Goal: Information Seeking & Learning: Learn about a topic

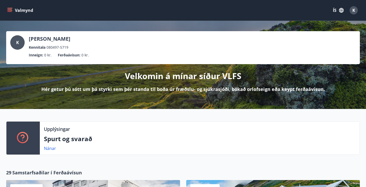
click at [16, 8] on button "Valmynd" at bounding box center [20, 10] width 29 height 9
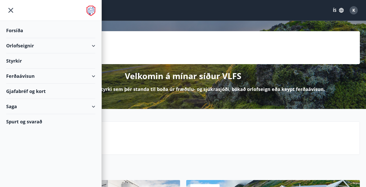
click at [36, 120] on div "Spurt og svarað" at bounding box center [50, 121] width 89 height 15
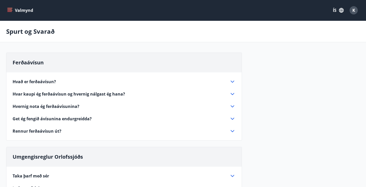
click at [341, 9] on icon "button" at bounding box center [342, 10] width 6 height 6
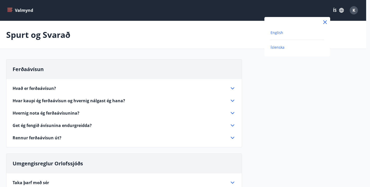
click at [282, 30] on span "English" at bounding box center [277, 32] width 13 height 5
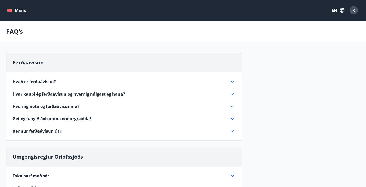
click at [16, 12] on button "Menu" at bounding box center [17, 10] width 23 height 9
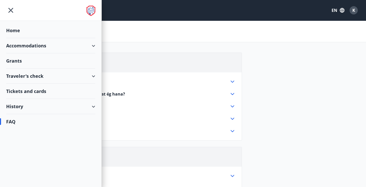
click at [49, 90] on div "Tickets and cards" at bounding box center [50, 91] width 89 height 15
click at [61, 31] on div "Home" at bounding box center [50, 30] width 89 height 15
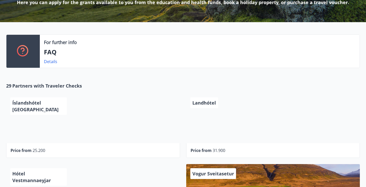
scroll to position [88, 0]
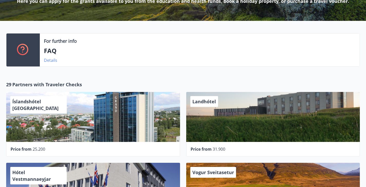
click at [45, 58] on link "Details" at bounding box center [50, 60] width 13 height 6
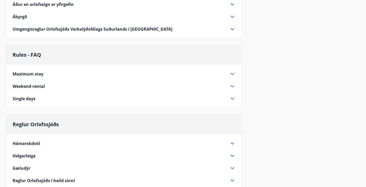
scroll to position [210, 0]
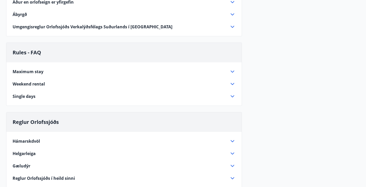
click at [48, 71] on div "Maximum stay" at bounding box center [121, 72] width 217 height 6
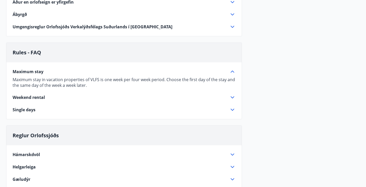
click at [48, 71] on div "Maximum stay" at bounding box center [121, 72] width 217 height 6
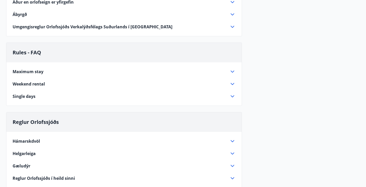
click at [45, 83] on span "Weekend rental" at bounding box center [29, 84] width 32 height 6
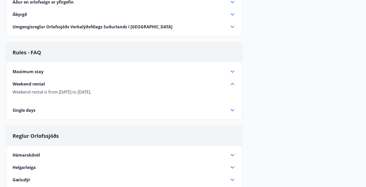
click at [45, 83] on span "Weekend rental" at bounding box center [29, 84] width 32 height 6
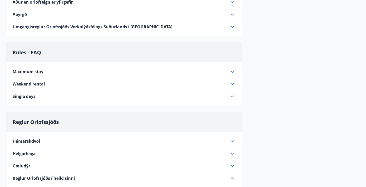
click at [43, 95] on div "Single days" at bounding box center [121, 96] width 217 height 6
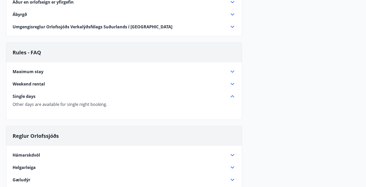
click at [43, 95] on div "Single days" at bounding box center [121, 96] width 217 height 6
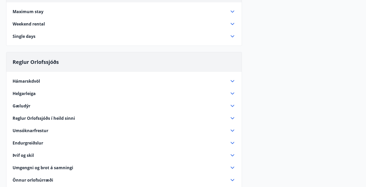
scroll to position [272, 0]
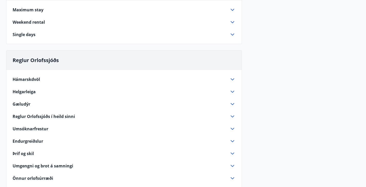
click at [53, 77] on div "Hámarskdvöl" at bounding box center [121, 79] width 217 height 6
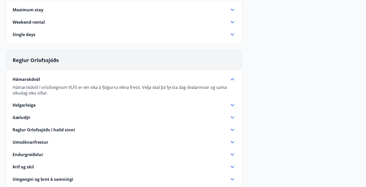
click at [53, 77] on div "Hámarskdvöl" at bounding box center [121, 79] width 217 height 6
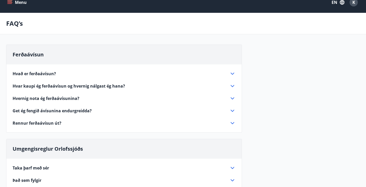
scroll to position [0, 0]
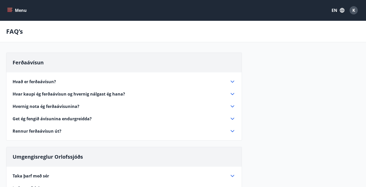
click at [54, 64] on div "Ferðaávísun" at bounding box center [123, 63] width 235 height 20
click at [40, 62] on span "Ferðaávísun" at bounding box center [28, 62] width 31 height 7
click at [47, 82] on span "Hvað er ferðaávísun?" at bounding box center [34, 82] width 43 height 6
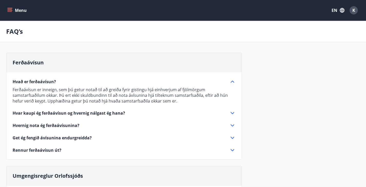
click at [47, 82] on span "Hvað er ferðaávísun?" at bounding box center [34, 82] width 43 height 6
